Goal: Information Seeking & Learning: Learn about a topic

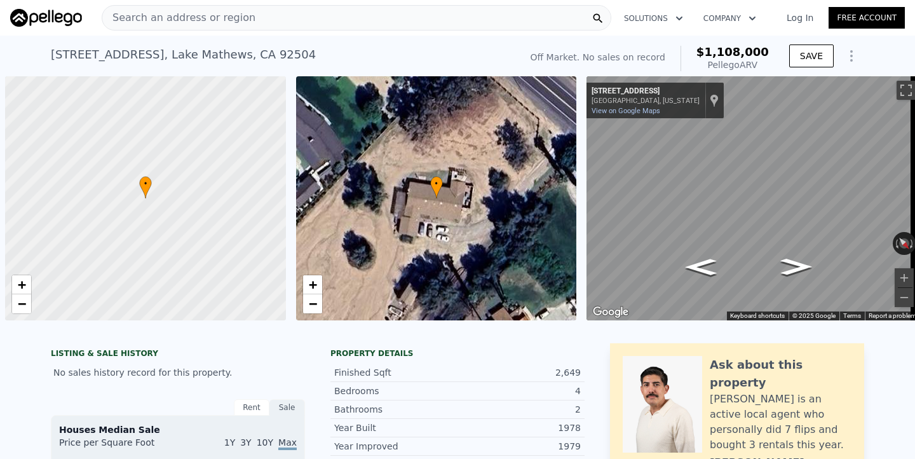
scroll to position [0, 5]
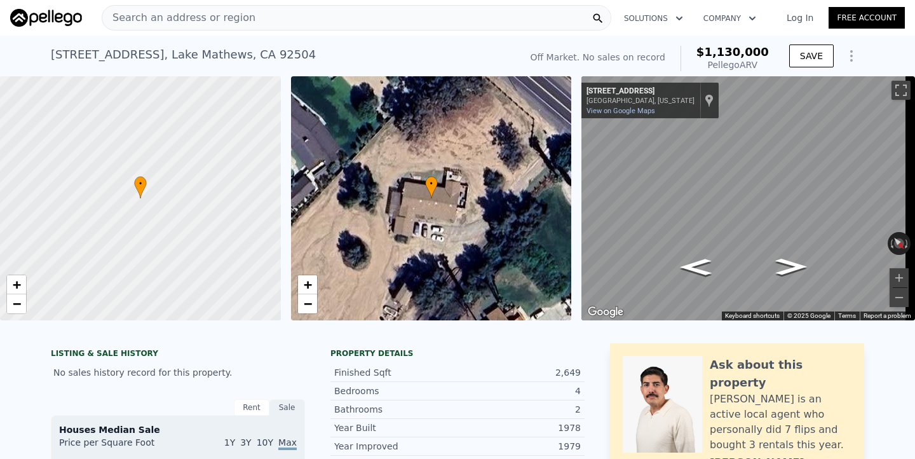
type input "$ 1,130,000"
type input "$ 30,001"
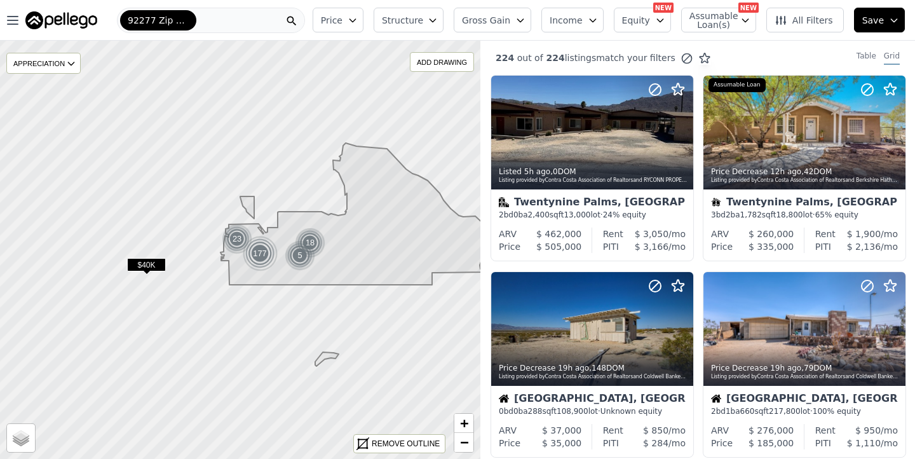
click at [510, 16] on span "Gross Gain" at bounding box center [486, 20] width 48 height 13
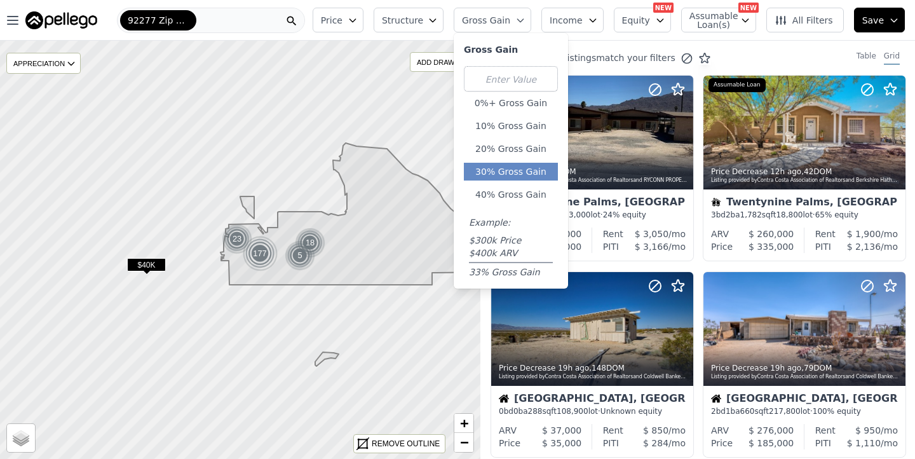
click at [515, 174] on button "30% Gross Gain" at bounding box center [511, 172] width 94 height 18
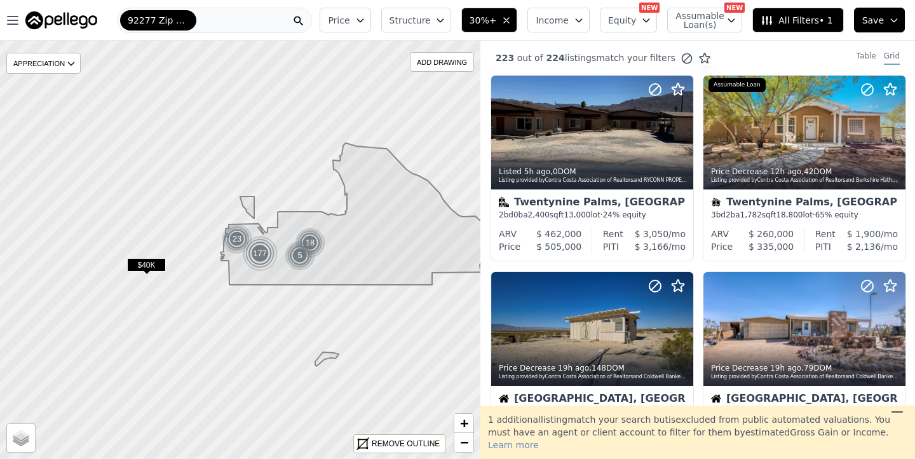
click at [491, 18] on span "30%+" at bounding box center [483, 20] width 27 height 13
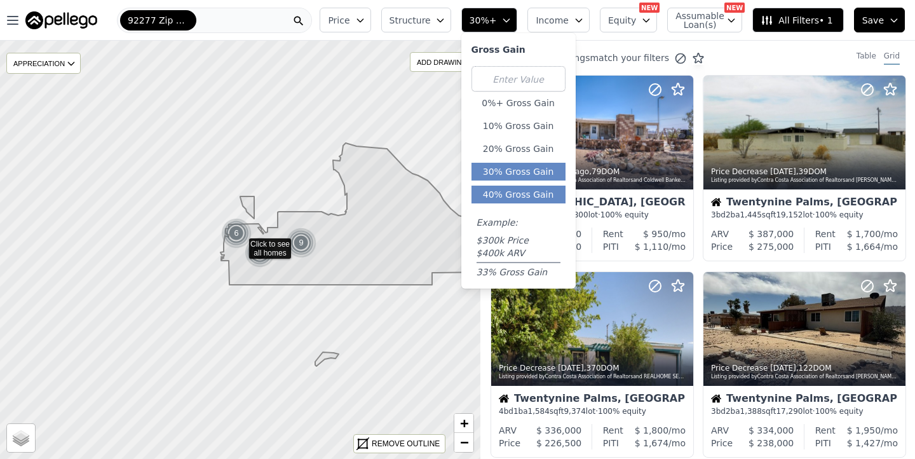
click at [508, 195] on button "40% Gross Gain" at bounding box center [519, 195] width 94 height 18
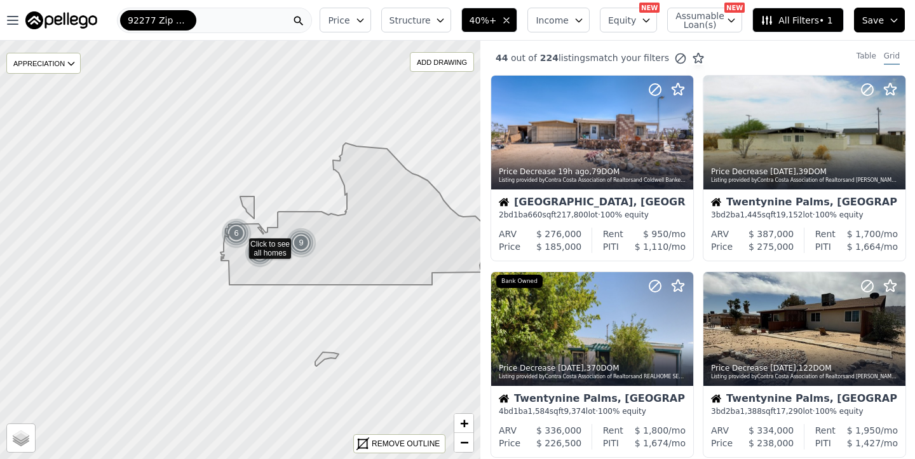
click at [497, 20] on span "40%+" at bounding box center [483, 20] width 27 height 13
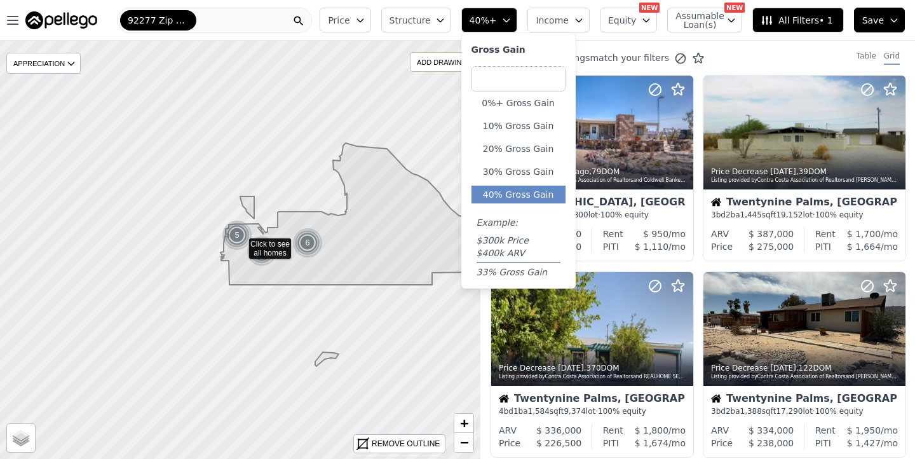
click at [507, 83] on input "number" at bounding box center [519, 78] width 94 height 25
type input "50"
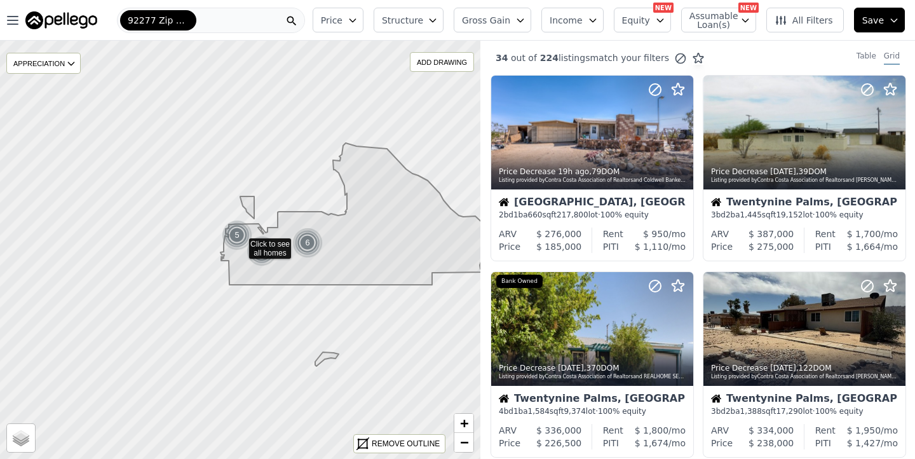
click at [519, 27] on button "Gross Gain" at bounding box center [493, 20] width 78 height 25
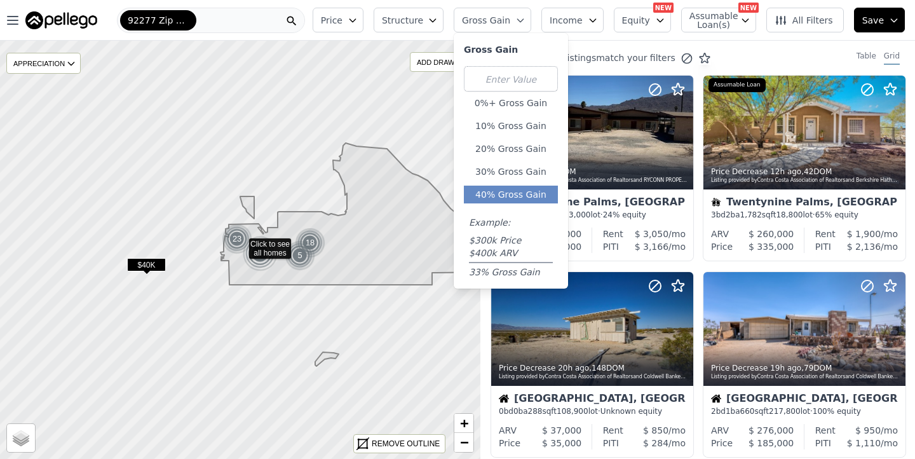
click at [514, 200] on button "40% Gross Gain" at bounding box center [511, 195] width 94 height 18
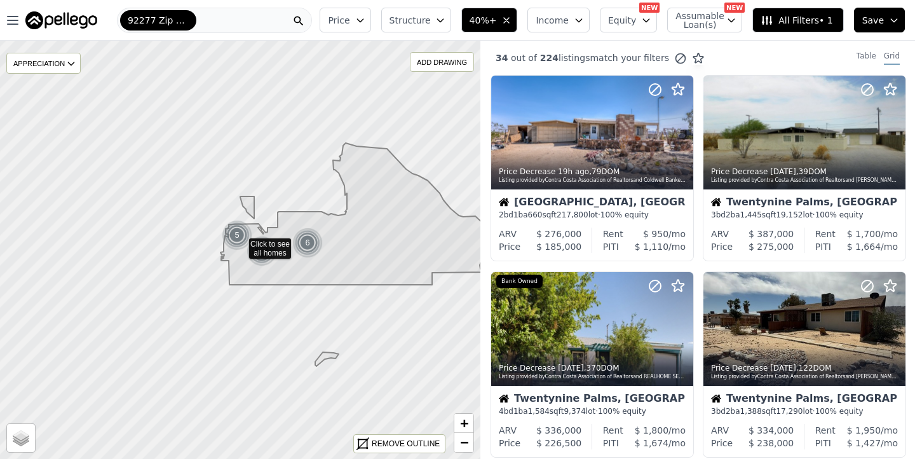
click at [509, 19] on icon "button" at bounding box center [506, 20] width 5 height 5
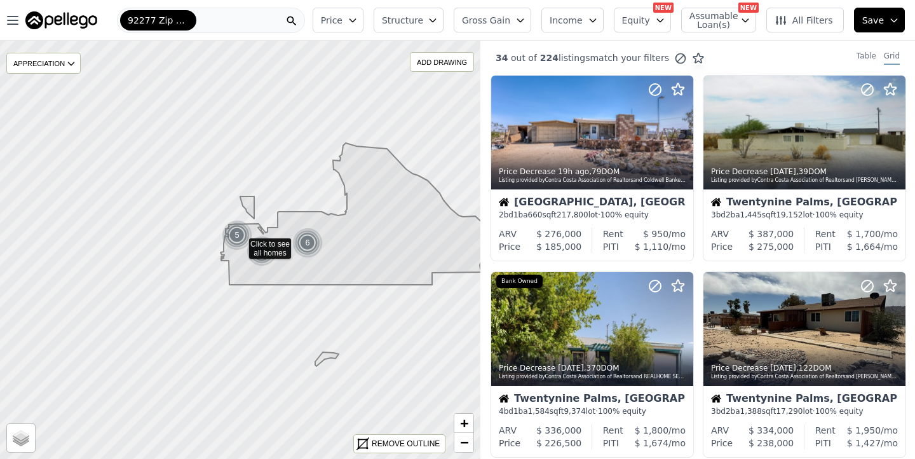
click at [508, 19] on span "Gross Gain" at bounding box center [486, 20] width 48 height 13
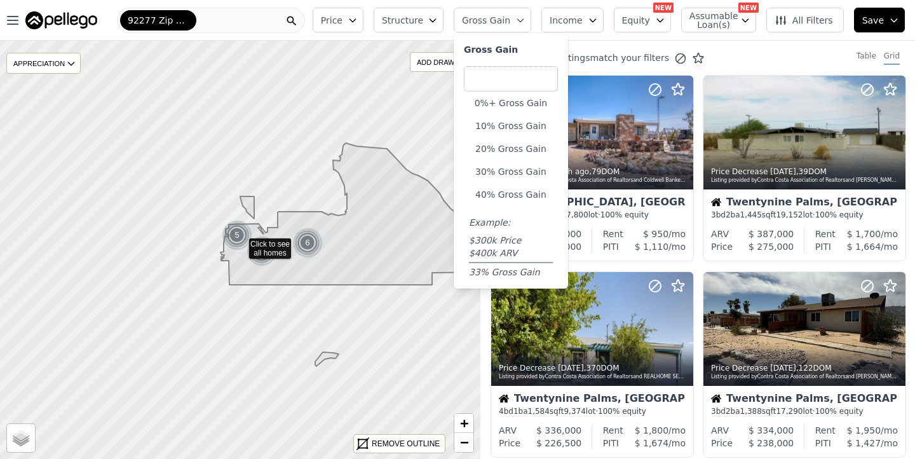
click at [502, 76] on input "number" at bounding box center [511, 78] width 94 height 25
type input "50"
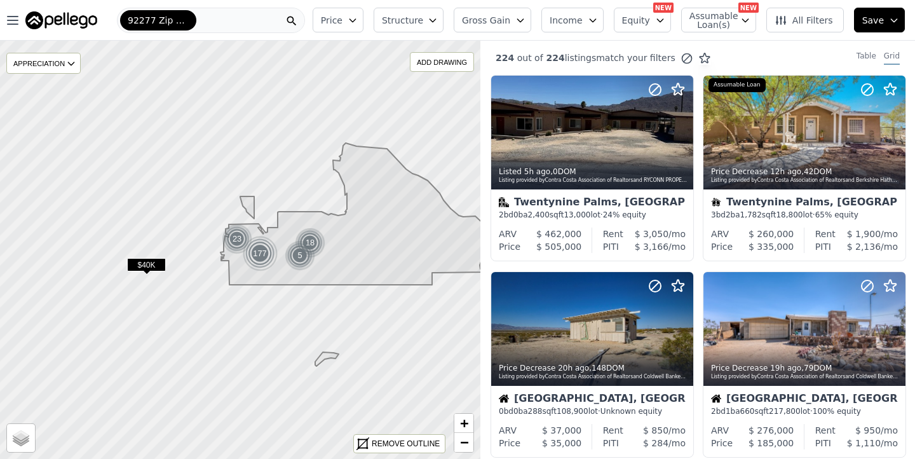
click at [500, 24] on span "Gross Gain" at bounding box center [486, 20] width 48 height 13
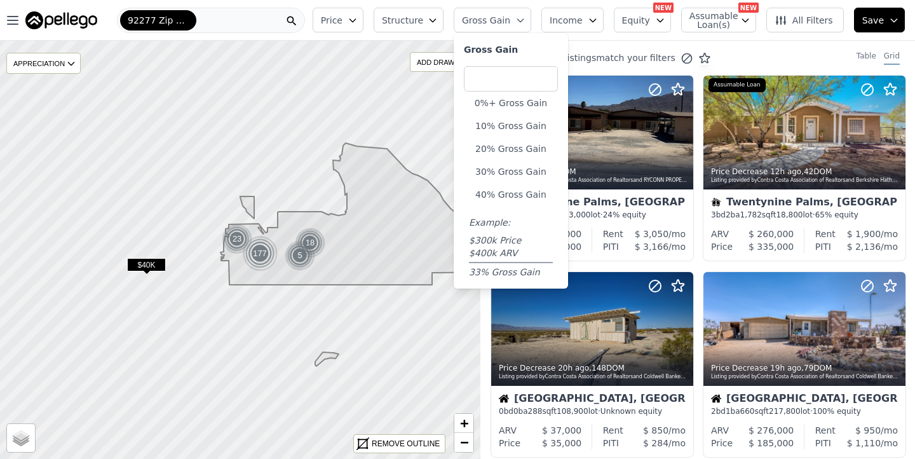
click at [505, 78] on input "number" at bounding box center [511, 78] width 94 height 25
type input "50"
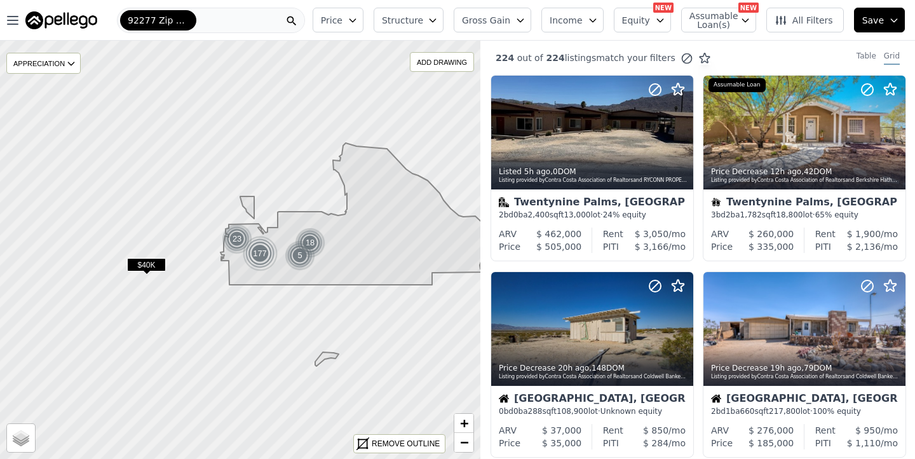
click at [510, 20] on span "Gross Gain" at bounding box center [486, 20] width 48 height 13
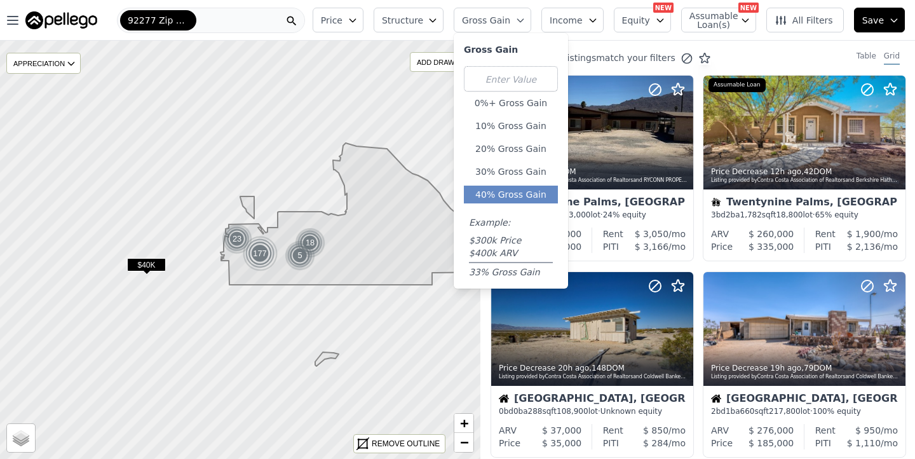
click at [512, 191] on button "40% Gross Gain" at bounding box center [511, 195] width 94 height 18
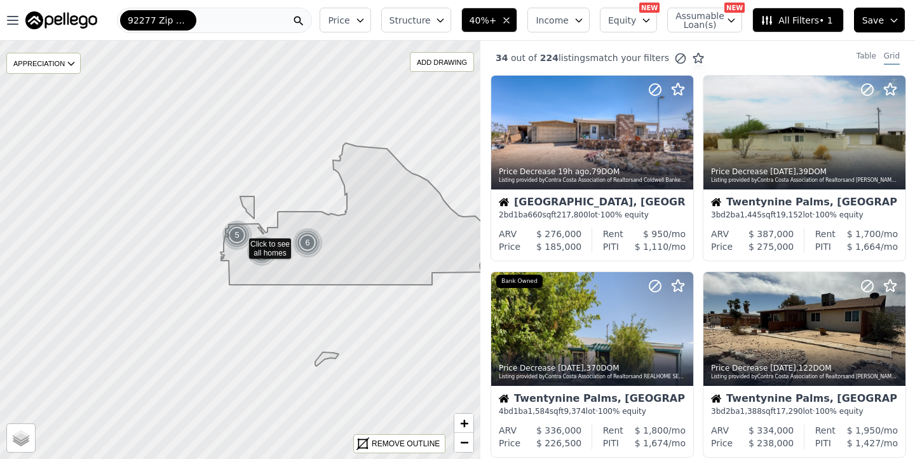
click at [636, 15] on span "Equity" at bounding box center [622, 20] width 28 height 13
click at [568, 17] on span "Income" at bounding box center [552, 20] width 33 height 13
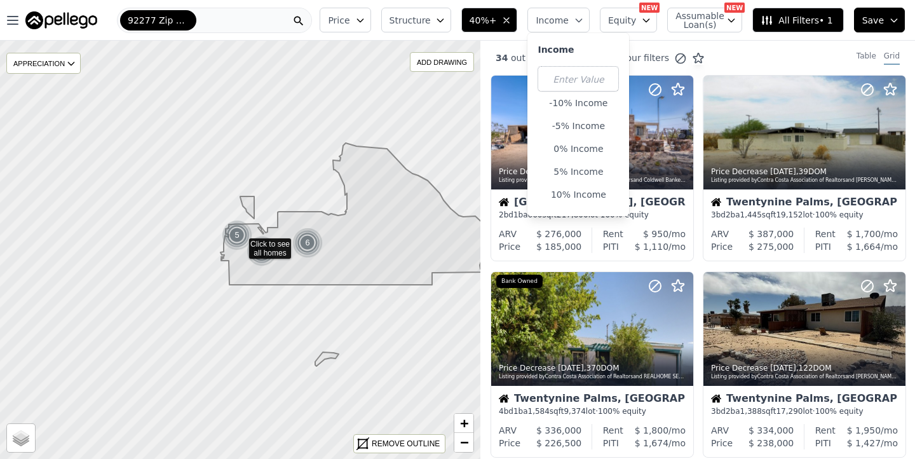
click at [568, 17] on span "Income" at bounding box center [552, 20] width 33 height 13
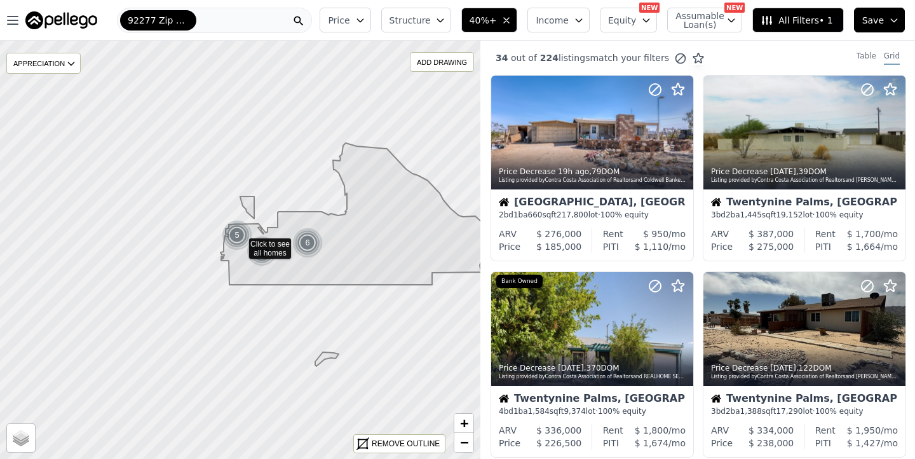
click at [428, 18] on span "Structure" at bounding box center [410, 20] width 41 height 13
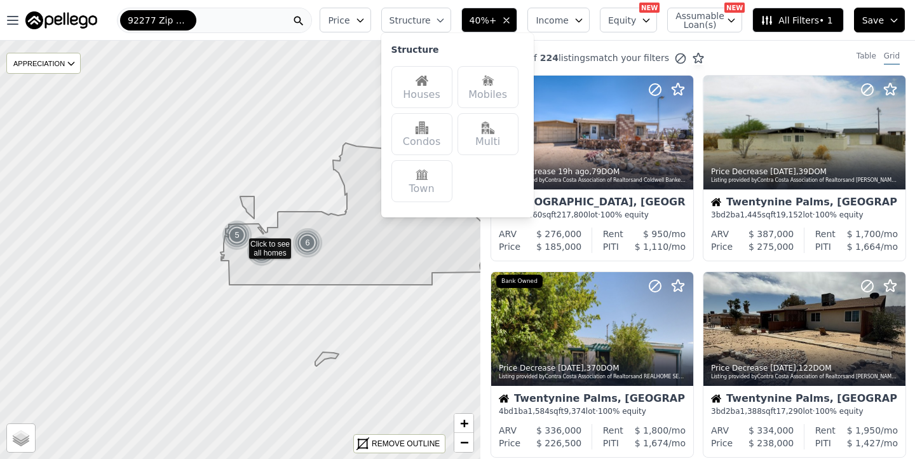
click at [428, 18] on span "Structure" at bounding box center [410, 20] width 41 height 13
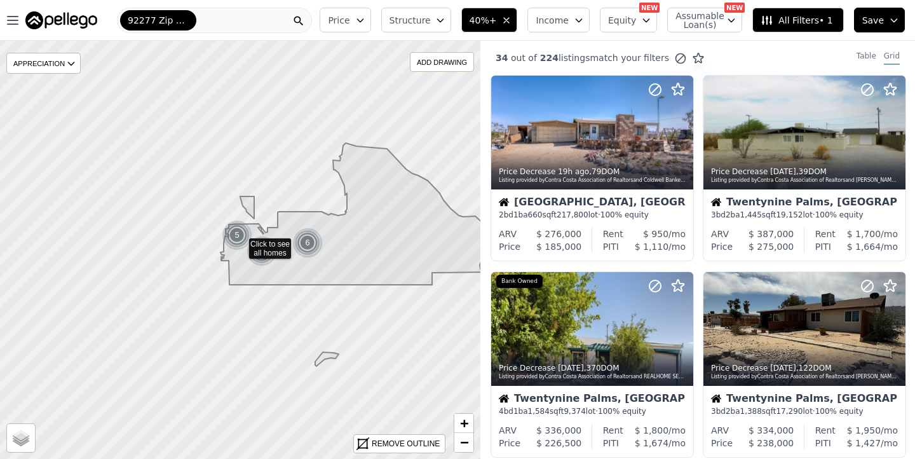
click at [363, 19] on icon "button" at bounding box center [360, 20] width 6 height 3
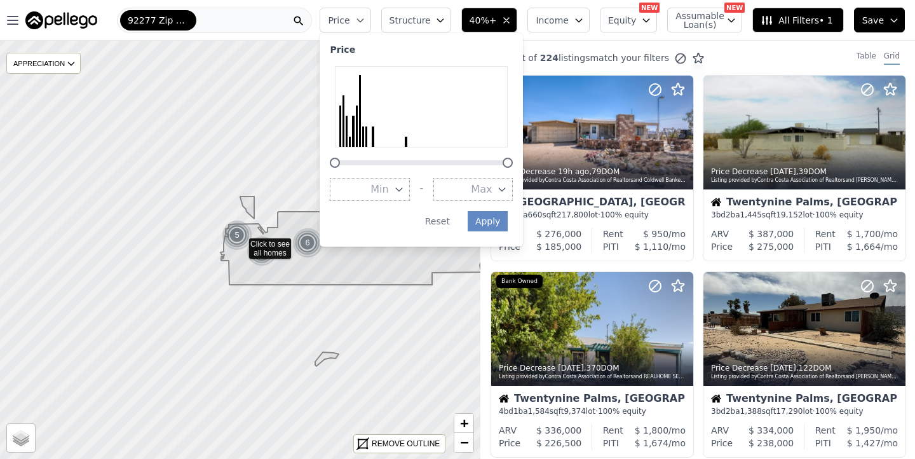
click at [365, 18] on icon "button" at bounding box center [360, 20] width 10 height 10
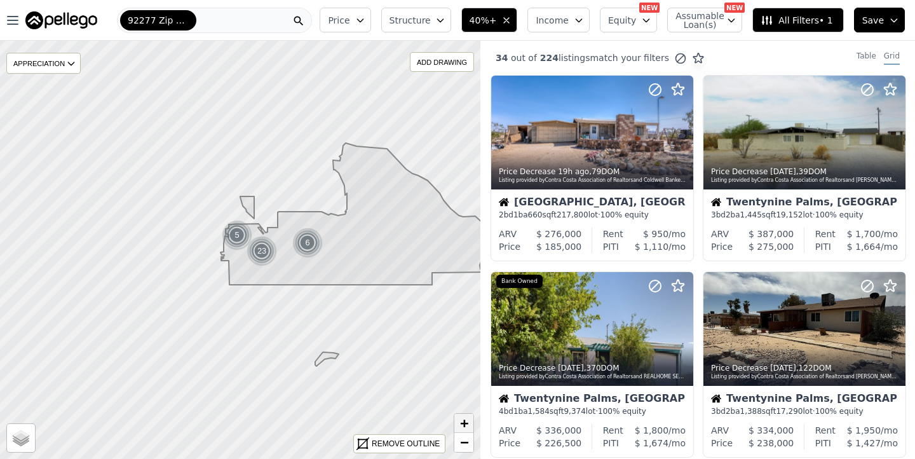
click at [462, 423] on span "+" at bounding box center [464, 423] width 8 height 16
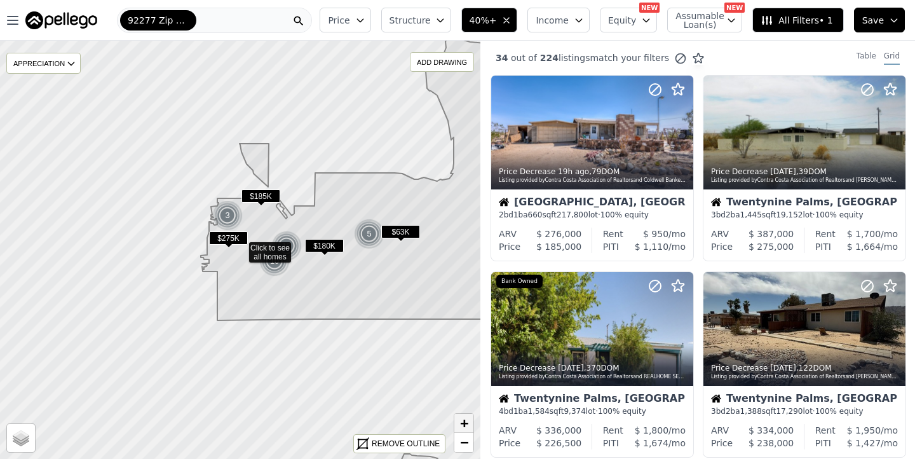
click at [462, 423] on span "+" at bounding box center [464, 423] width 8 height 16
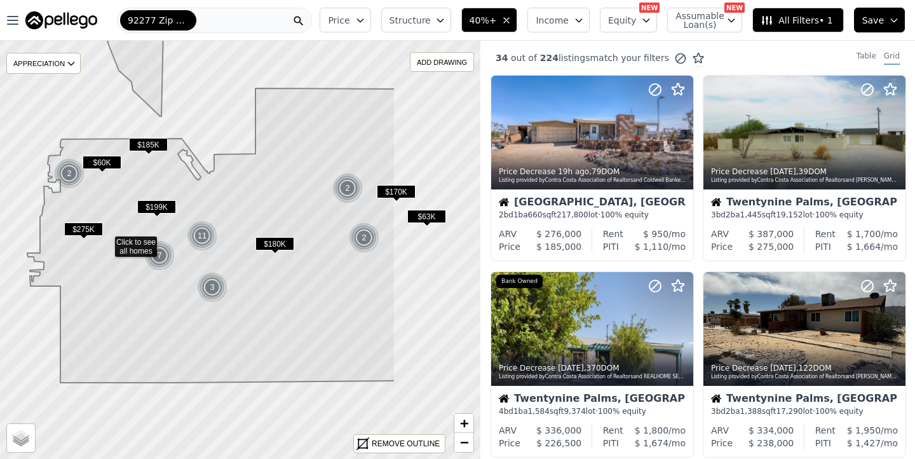
drag, startPoint x: 395, startPoint y: 337, endPoint x: 261, endPoint y: 329, distance: 134.3
click at [261, 329] on icon at bounding box center [211, 206] width 368 height 353
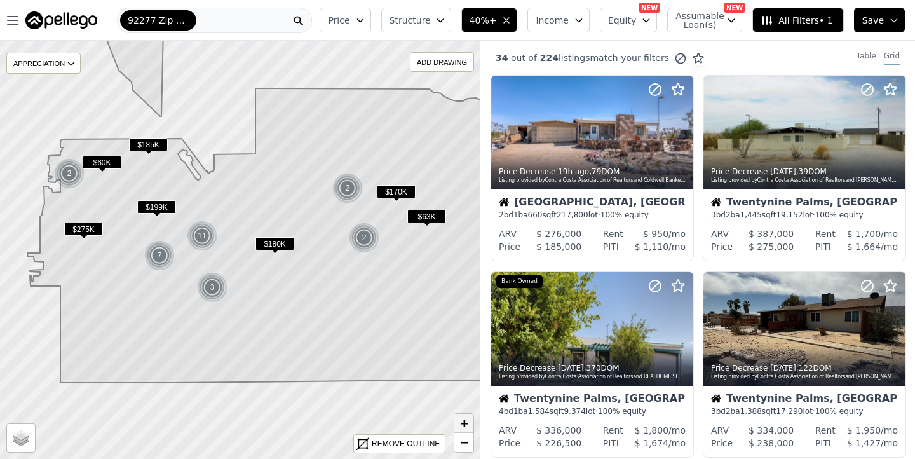
click at [463, 424] on span "+" at bounding box center [464, 423] width 8 height 16
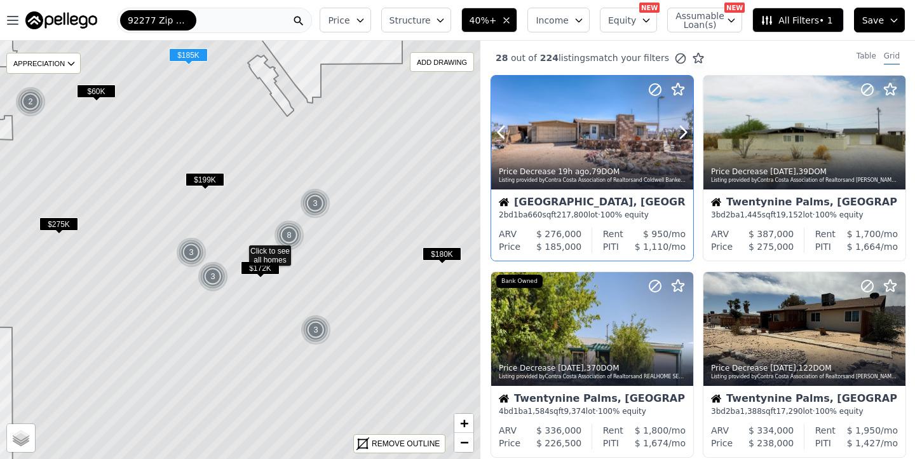
click at [588, 132] on div at bounding box center [592, 133] width 202 height 114
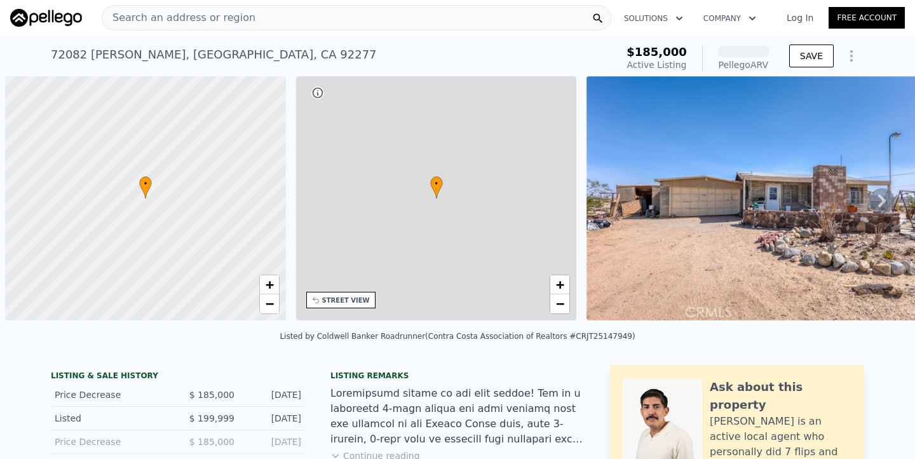
scroll to position [0, 5]
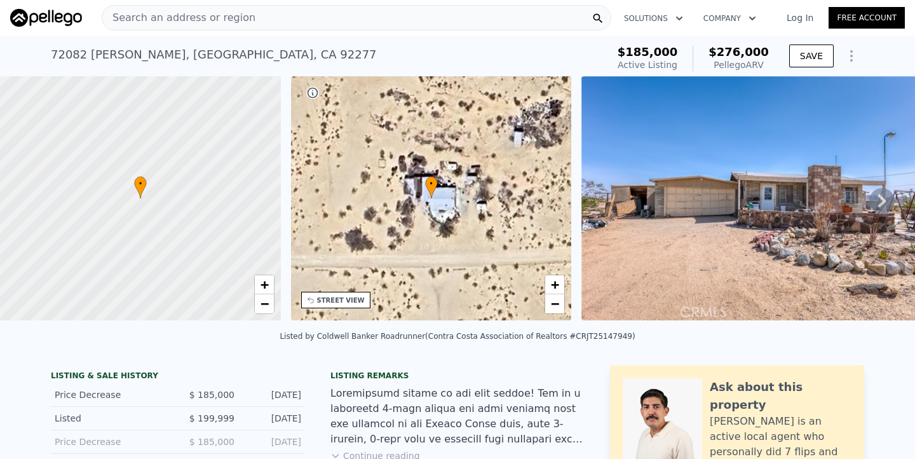
click at [871, 206] on icon at bounding box center [882, 200] width 25 height 25
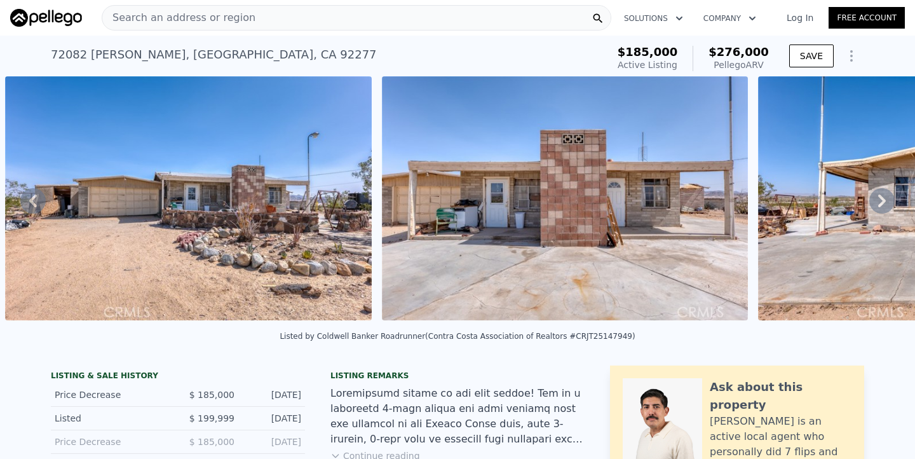
click at [871, 205] on icon at bounding box center [882, 200] width 25 height 25
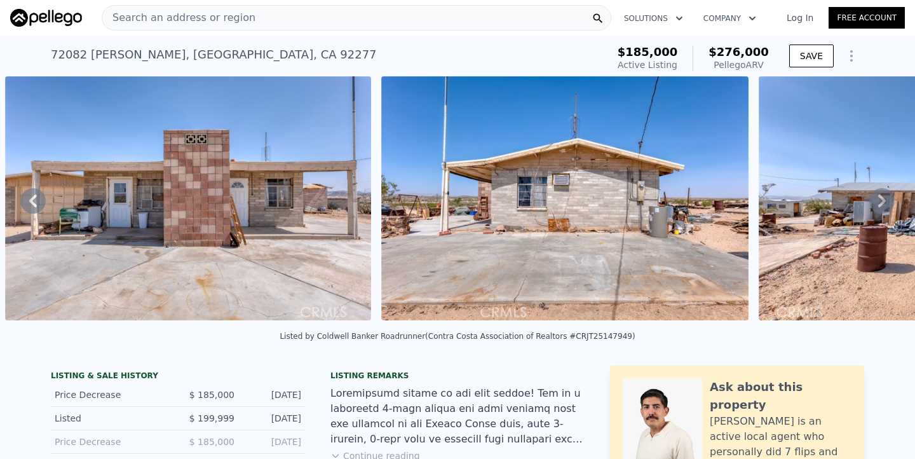
click at [871, 205] on icon at bounding box center [882, 200] width 25 height 25
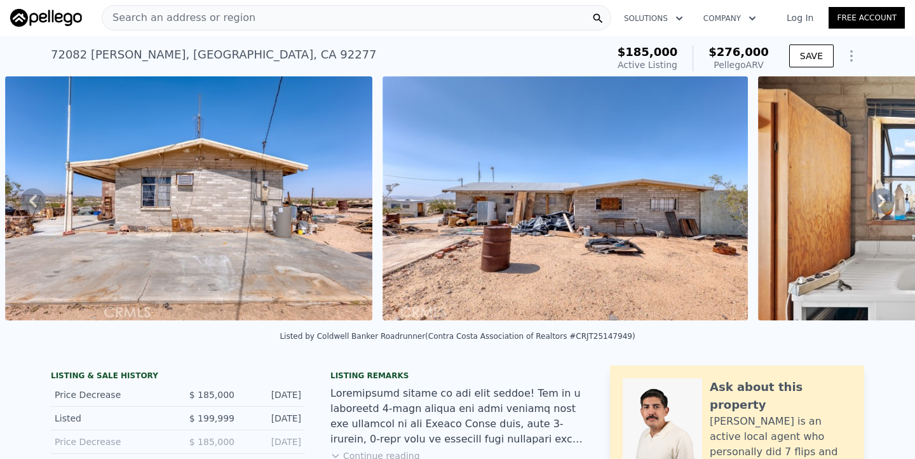
click at [871, 205] on icon at bounding box center [882, 200] width 25 height 25
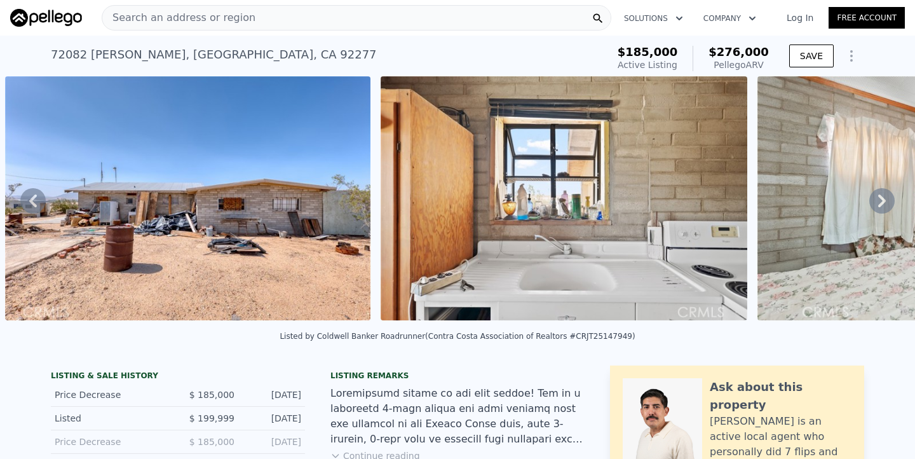
click at [871, 205] on icon at bounding box center [882, 200] width 25 height 25
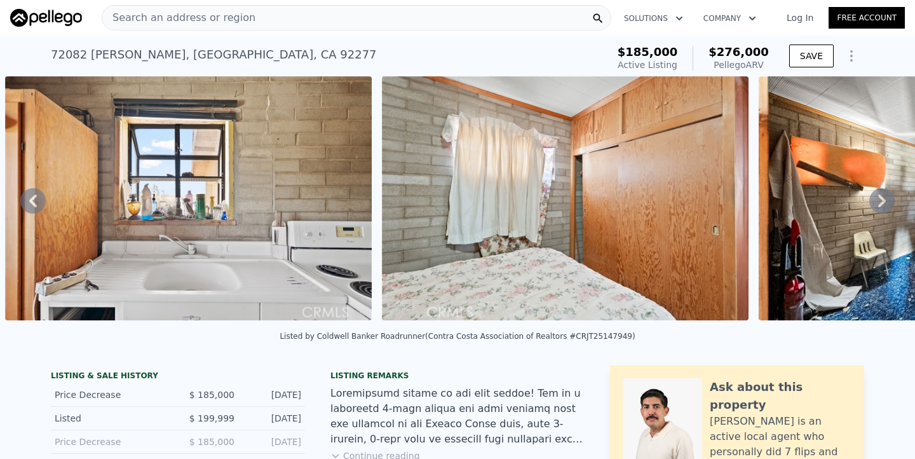
click at [871, 205] on icon at bounding box center [882, 200] width 25 height 25
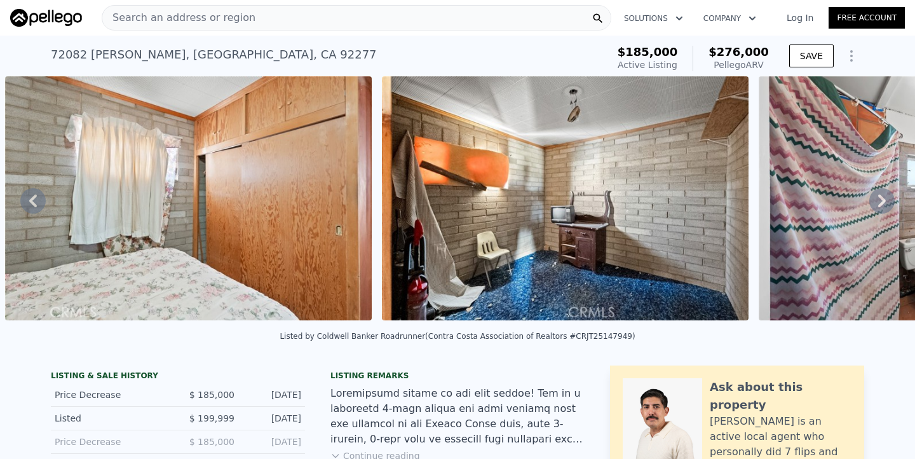
click at [871, 205] on icon at bounding box center [882, 200] width 25 height 25
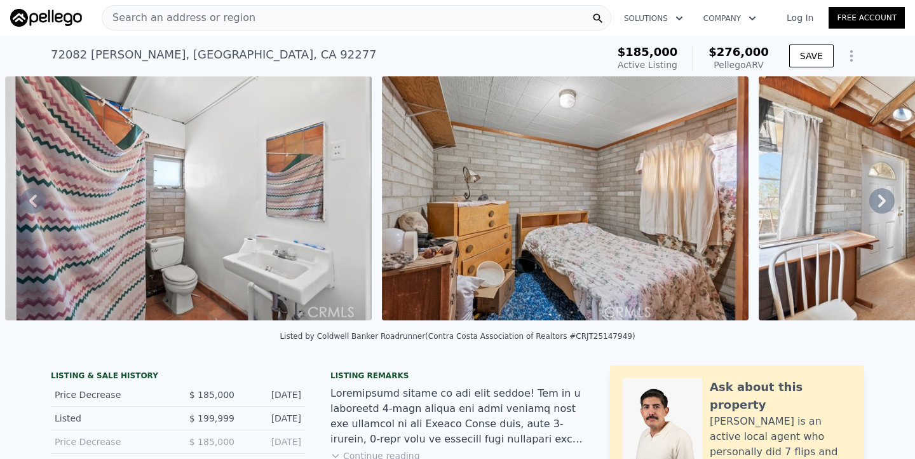
click at [871, 205] on icon at bounding box center [882, 200] width 25 height 25
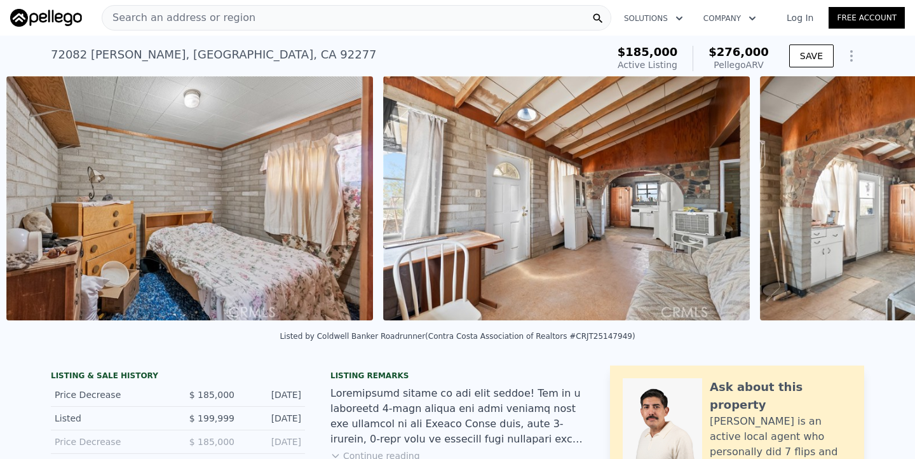
scroll to position [0, 3596]
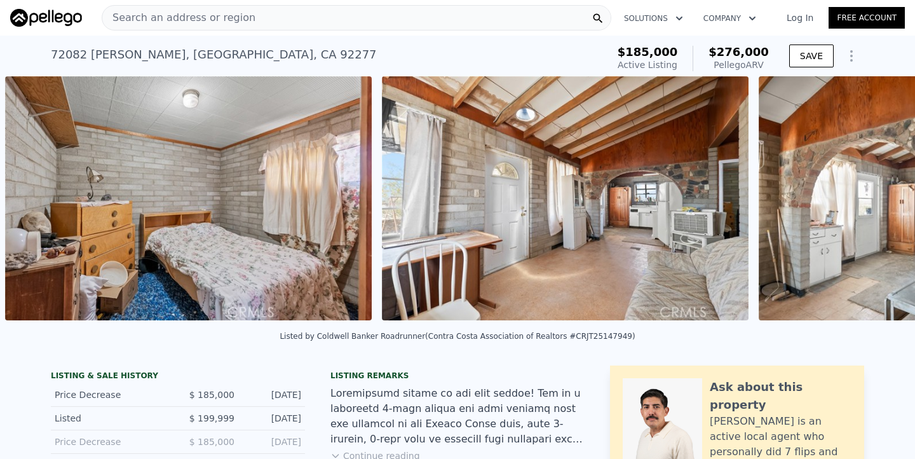
click at [871, 205] on div "• + − • + − STREET VIEW Loading... SATELLITE VIEW" at bounding box center [457, 200] width 915 height 249
click at [871, 205] on icon at bounding box center [882, 200] width 25 height 25
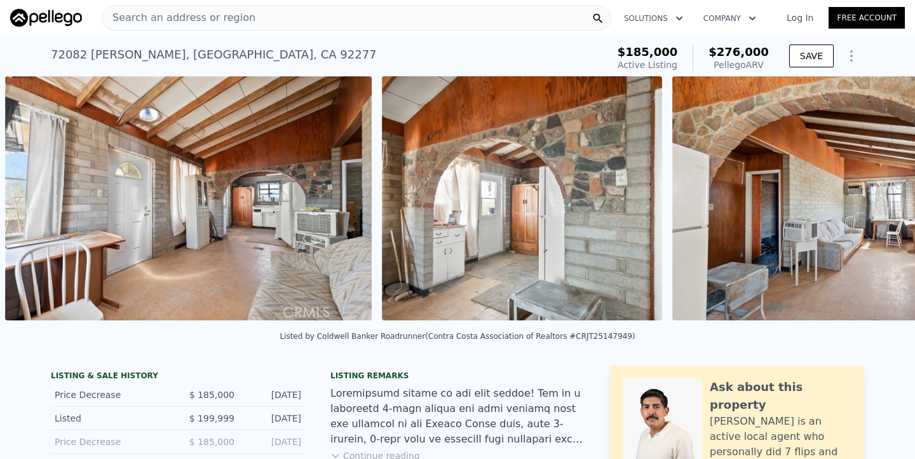
click at [871, 205] on div "• + − • + − STREET VIEW Loading... SATELLITE VIEW" at bounding box center [457, 200] width 915 height 249
click at [871, 205] on icon at bounding box center [882, 200] width 25 height 25
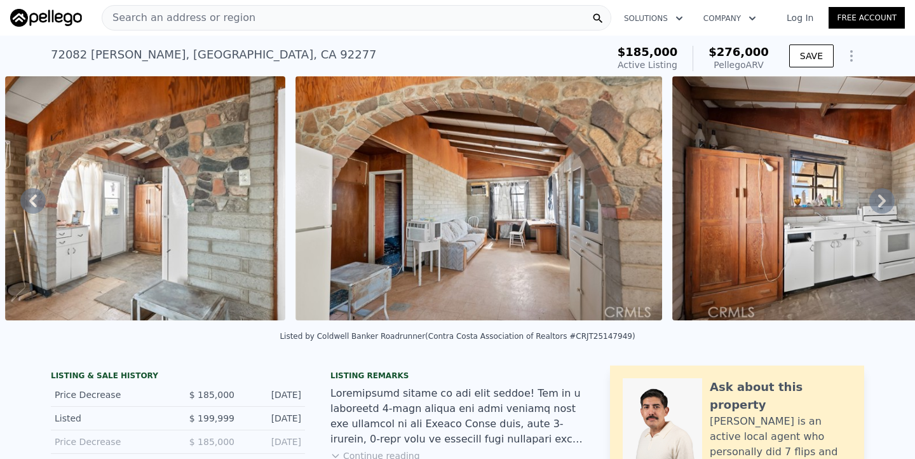
click at [871, 205] on icon at bounding box center [882, 200] width 25 height 25
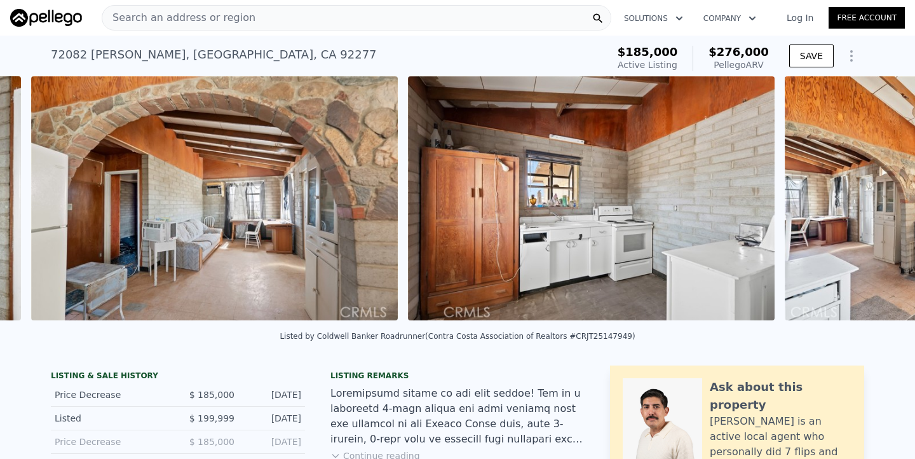
scroll to position [0, 4640]
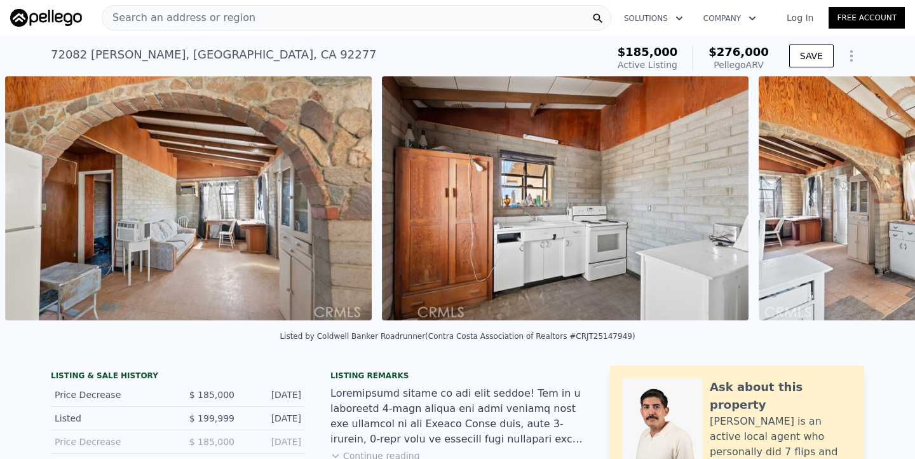
click at [871, 205] on div "• + − • + − STREET VIEW Loading... SATELLITE VIEW" at bounding box center [457, 200] width 915 height 249
click at [871, 205] on icon at bounding box center [882, 200] width 25 height 25
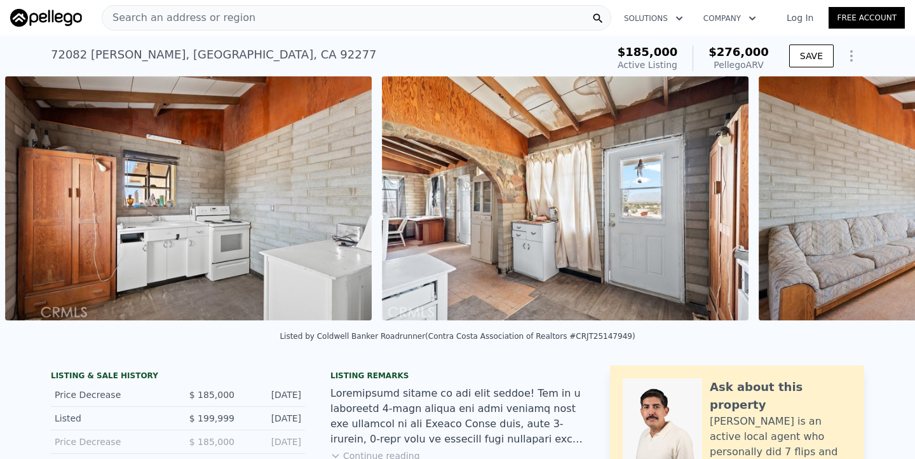
click at [871, 205] on div "• + − • + − STREET VIEW Loading... SATELLITE VIEW" at bounding box center [457, 200] width 915 height 249
click at [871, 205] on icon at bounding box center [882, 200] width 25 height 25
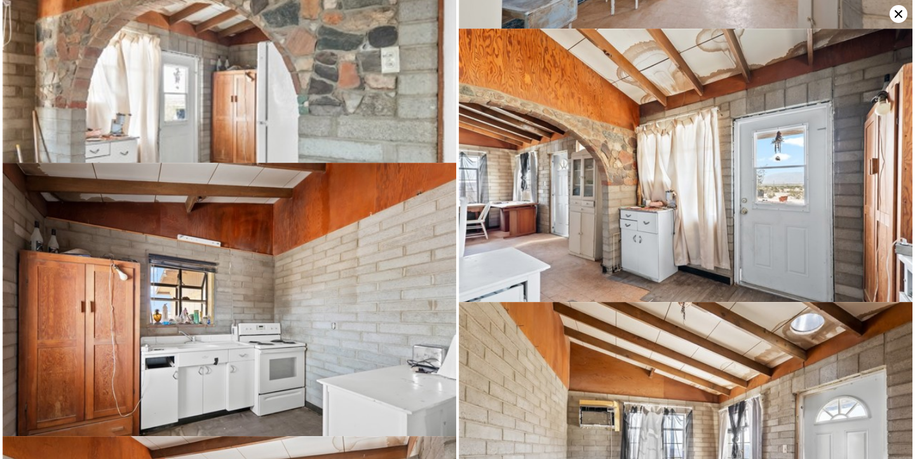
scroll to position [1914, 0]
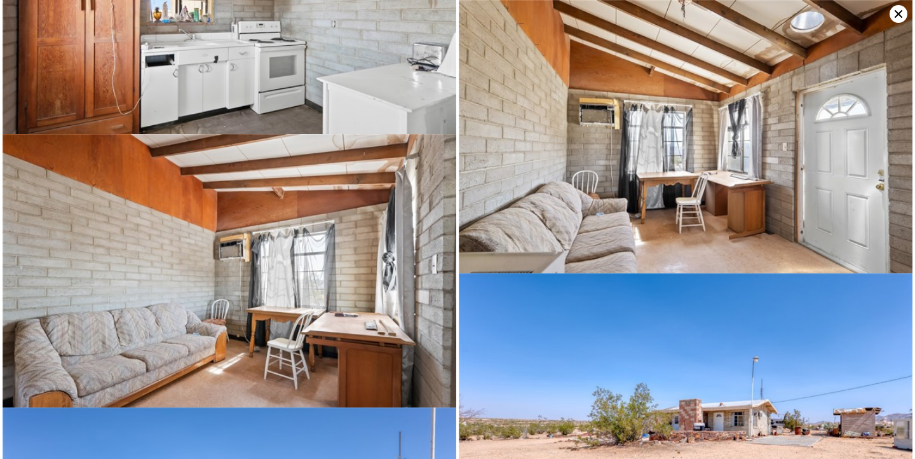
click at [871, 205] on img at bounding box center [686, 151] width 454 height 302
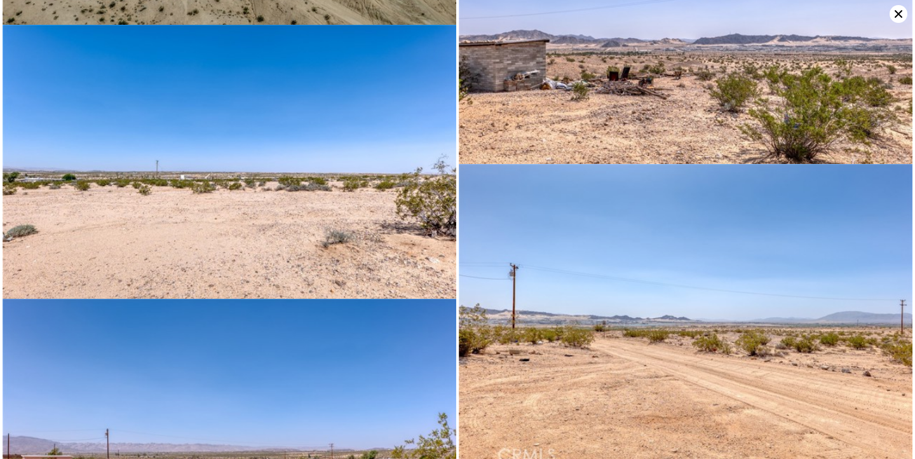
scroll to position [5749, 0]
